Goal: Leave review/rating: Leave review/rating

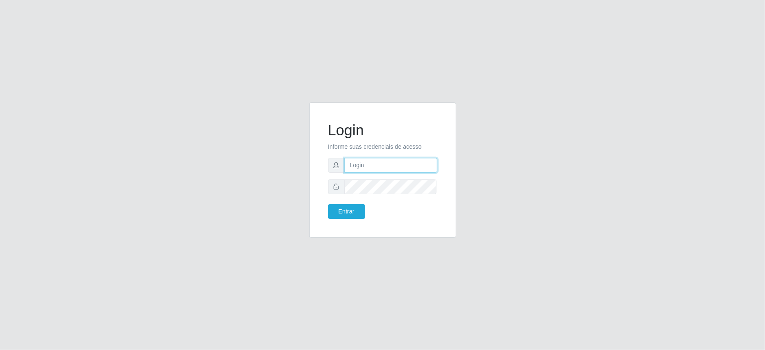
click at [368, 161] on input "text" at bounding box center [391, 165] width 93 height 15
type input "[PERSON_NAME]"
click at [347, 213] on button "Entrar" at bounding box center [346, 211] width 37 height 15
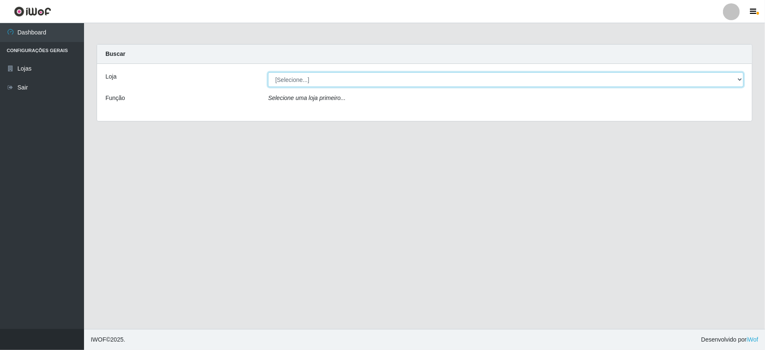
click at [327, 81] on select "[Selecione...] Ideal - Conceição" at bounding box center [506, 79] width 476 height 15
select select "231"
click at [268, 72] on select "[Selecione...] Ideal - Conceição" at bounding box center [506, 79] width 476 height 15
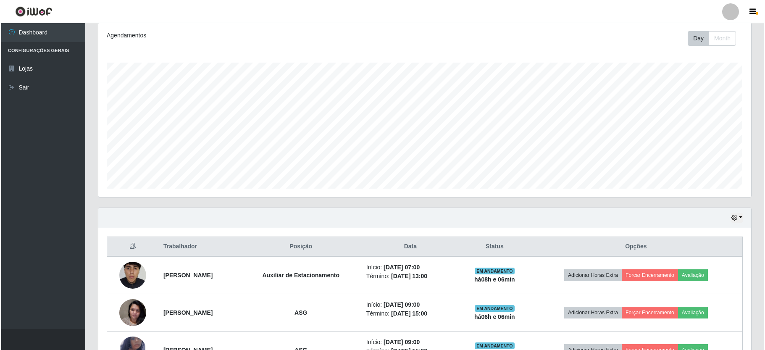
scroll to position [224, 0]
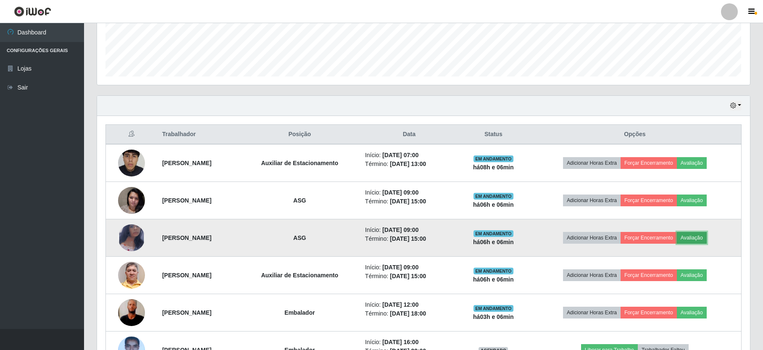
click at [701, 237] on button "Avaliação" at bounding box center [692, 238] width 30 height 12
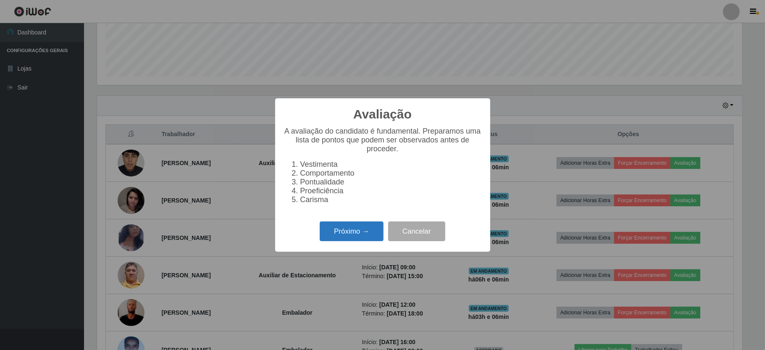
click at [353, 233] on button "Próximo →" at bounding box center [352, 231] width 64 height 20
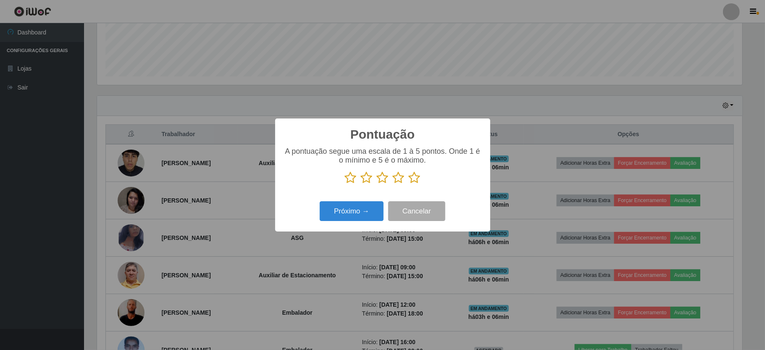
scroll to position [419975, 419504]
click at [414, 180] on icon at bounding box center [415, 177] width 12 height 13
click at [409, 184] on input "radio" at bounding box center [409, 184] width 0 height 0
click at [339, 217] on button "Próximo →" at bounding box center [352, 211] width 64 height 20
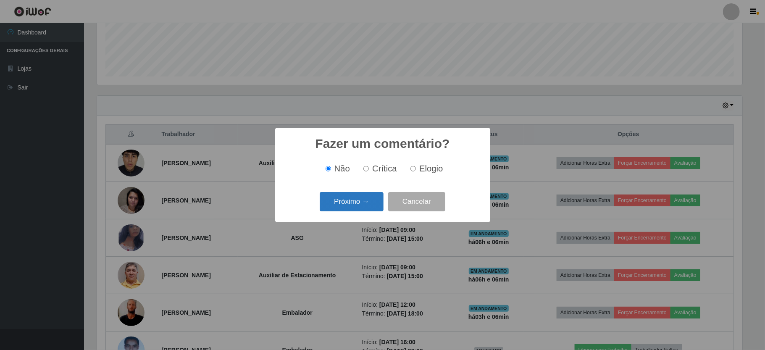
click at [342, 198] on button "Próximo →" at bounding box center [352, 202] width 64 height 20
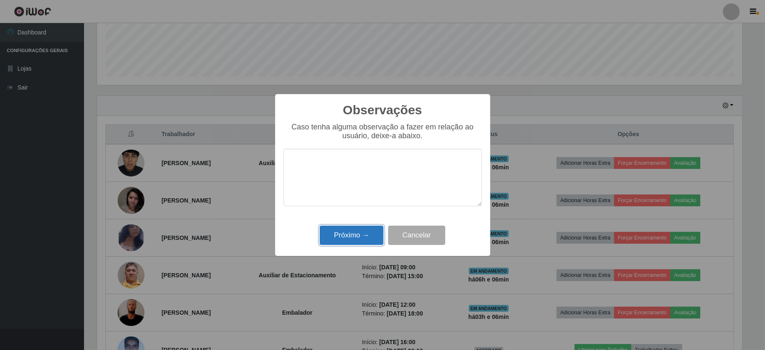
click at [345, 241] on button "Próximo →" at bounding box center [352, 236] width 64 height 20
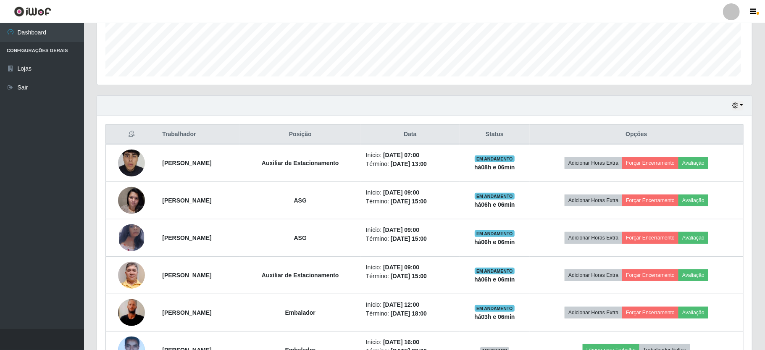
scroll to position [175, 652]
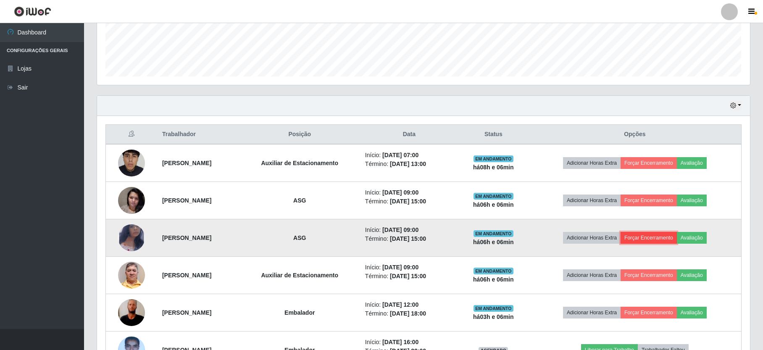
click at [658, 241] on button "Forçar Encerramento" at bounding box center [649, 238] width 56 height 12
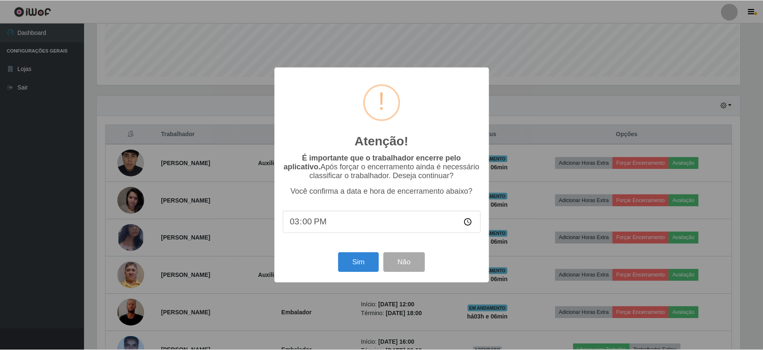
scroll to position [175, 645]
click at [345, 262] on button "Sim" at bounding box center [359, 263] width 41 height 20
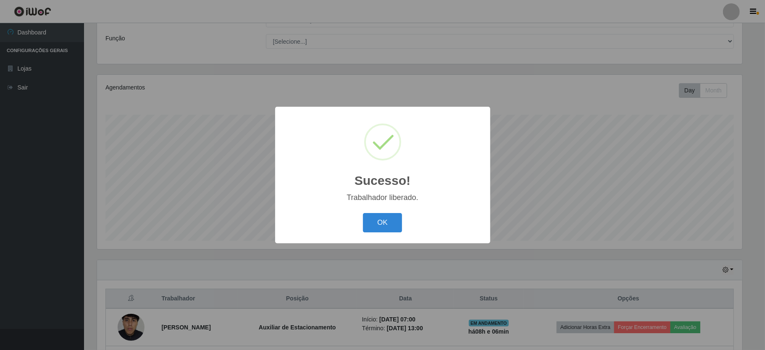
drag, startPoint x: 372, startPoint y: 218, endPoint x: 318, endPoint y: 214, distance: 53.9
click at [372, 219] on button "OK" at bounding box center [382, 223] width 39 height 20
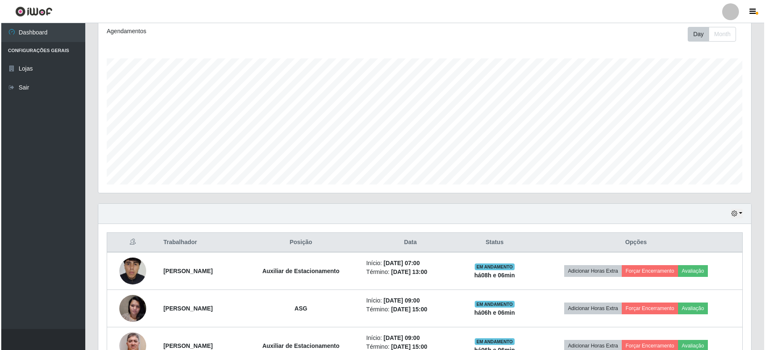
scroll to position [172, 0]
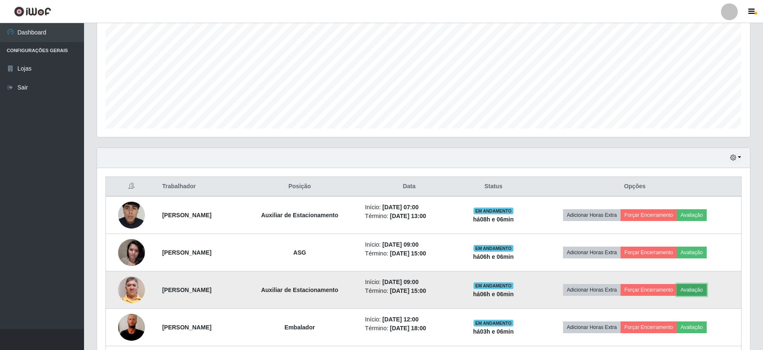
click at [701, 288] on button "Avaliação" at bounding box center [692, 290] width 30 height 12
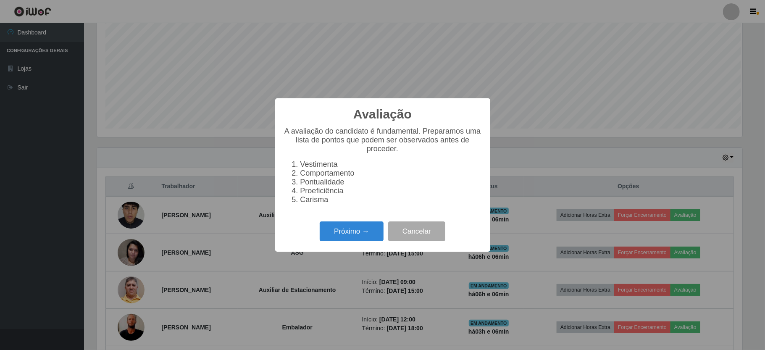
scroll to position [175, 645]
click at [327, 239] on button "Próximo →" at bounding box center [352, 231] width 64 height 20
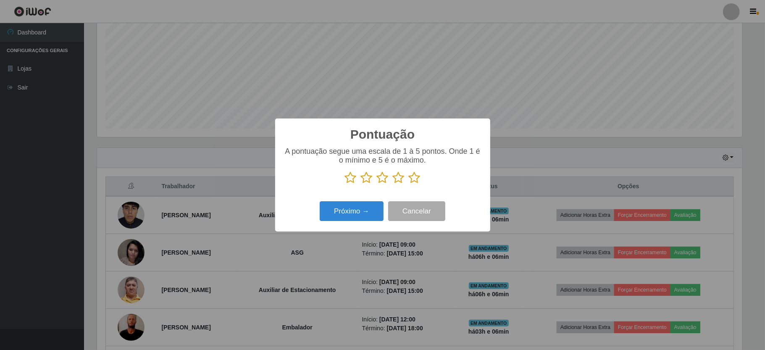
click at [415, 177] on icon at bounding box center [415, 177] width 12 height 13
click at [409, 184] on input "radio" at bounding box center [409, 184] width 0 height 0
click at [338, 217] on button "Próximo →" at bounding box center [352, 211] width 64 height 20
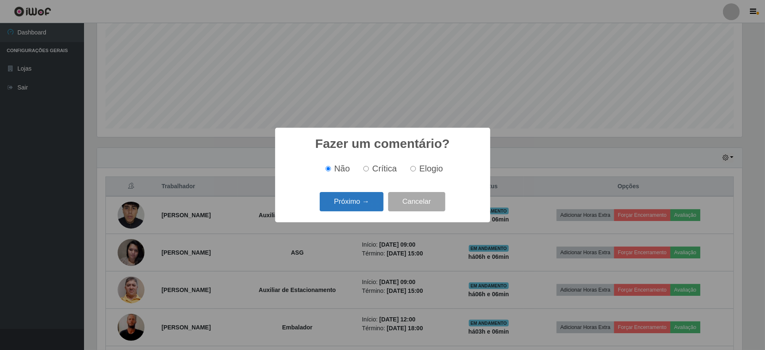
click at [348, 200] on button "Próximo →" at bounding box center [352, 202] width 64 height 20
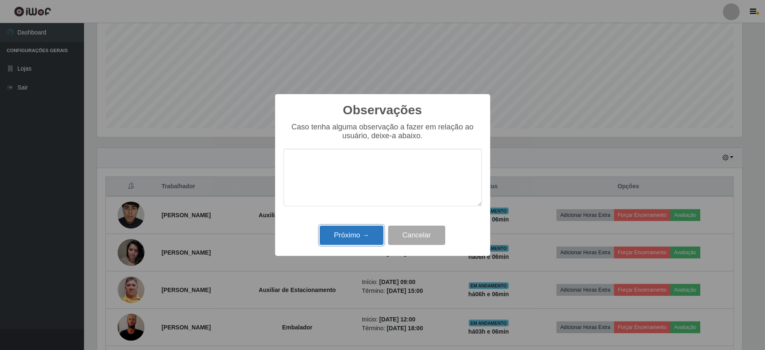
click at [348, 232] on button "Próximo →" at bounding box center [352, 236] width 64 height 20
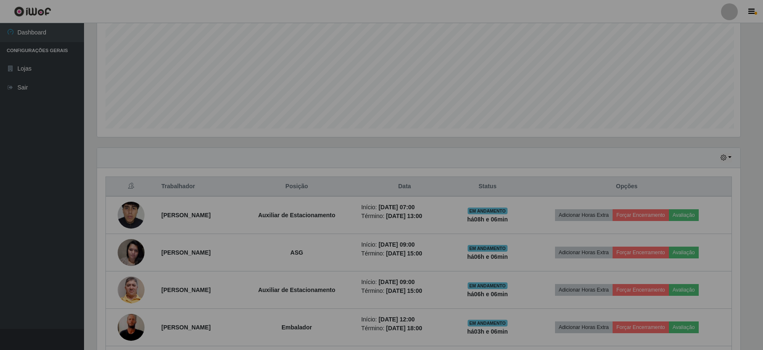
scroll to position [175, 652]
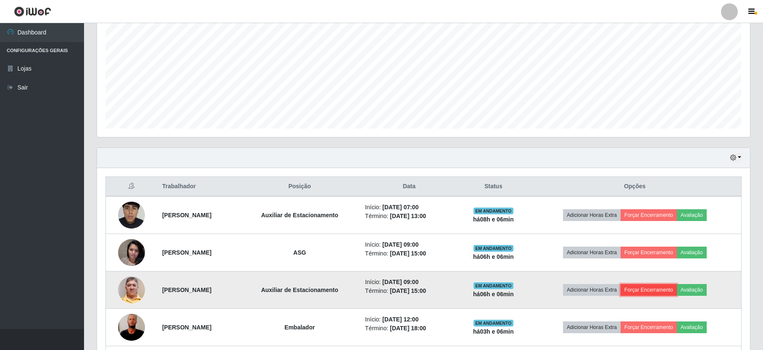
click at [668, 289] on button "Forçar Encerramento" at bounding box center [649, 290] width 56 height 12
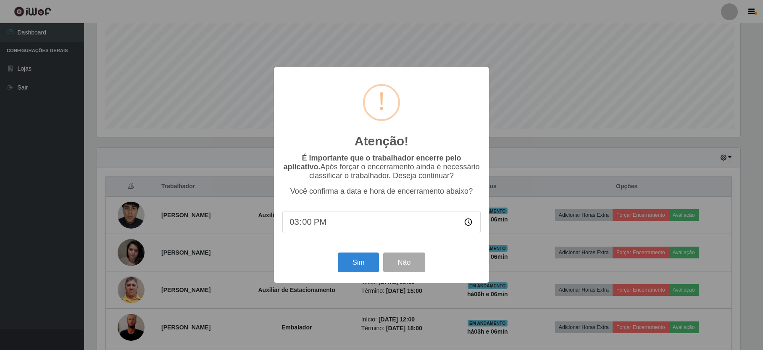
scroll to position [175, 645]
click at [366, 261] on button "Sim" at bounding box center [359, 263] width 41 height 20
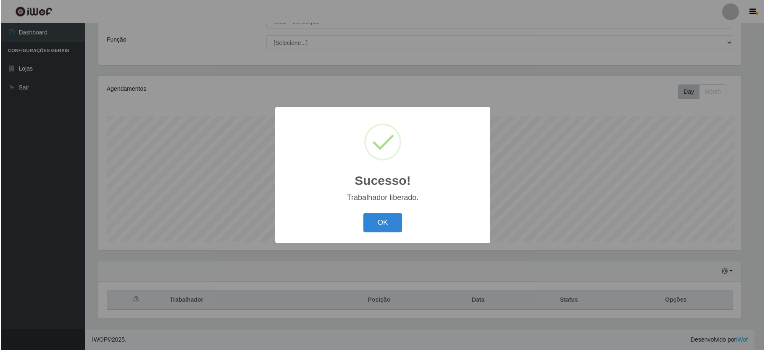
scroll to position [0, 0]
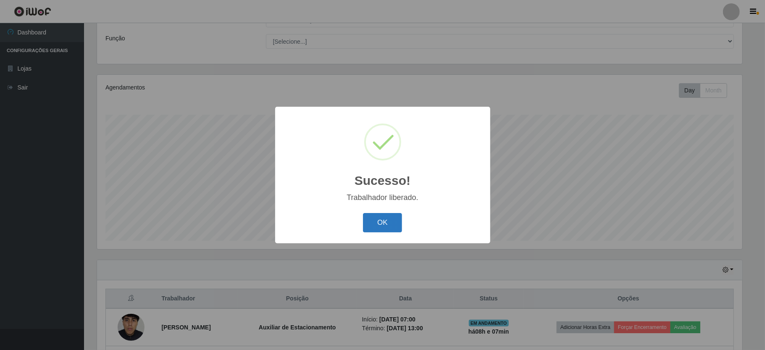
click at [381, 218] on button "OK" at bounding box center [382, 223] width 39 height 20
